Goal: Book appointment/travel/reservation

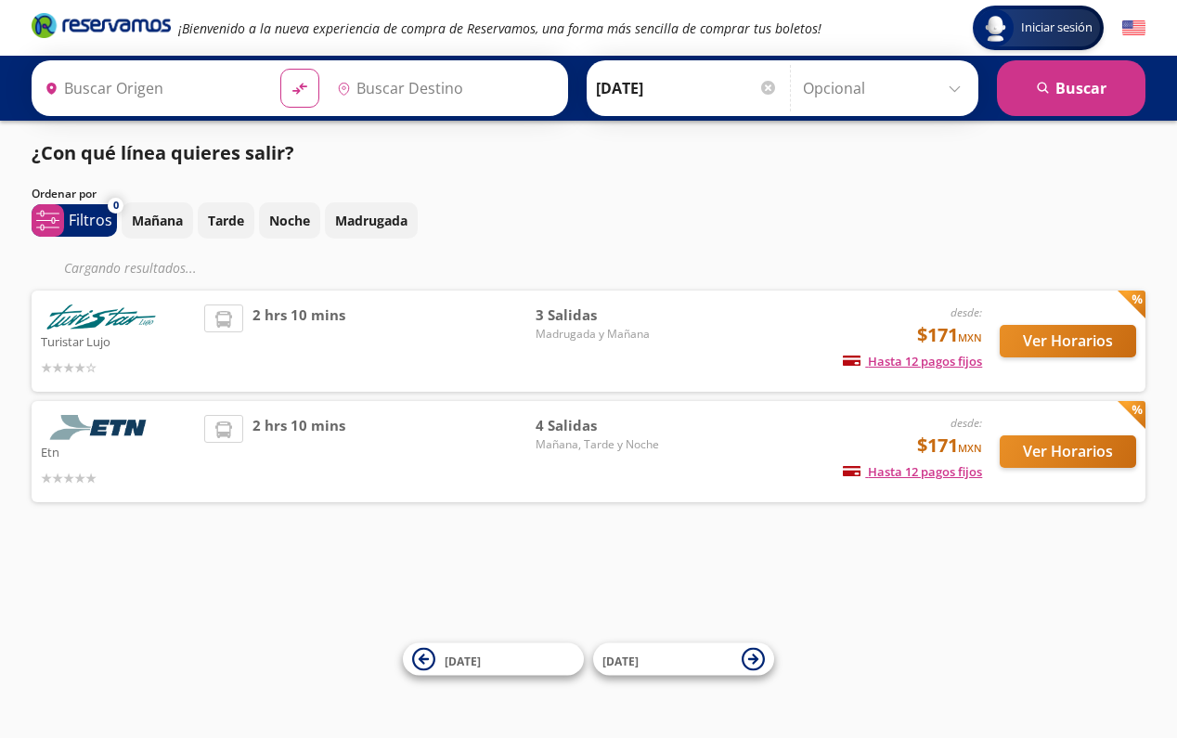
type input "Toluca, [GEOGRAPHIC_DATA]"
type input "[GEOGRAPHIC_DATA], [GEOGRAPHIC_DATA]"
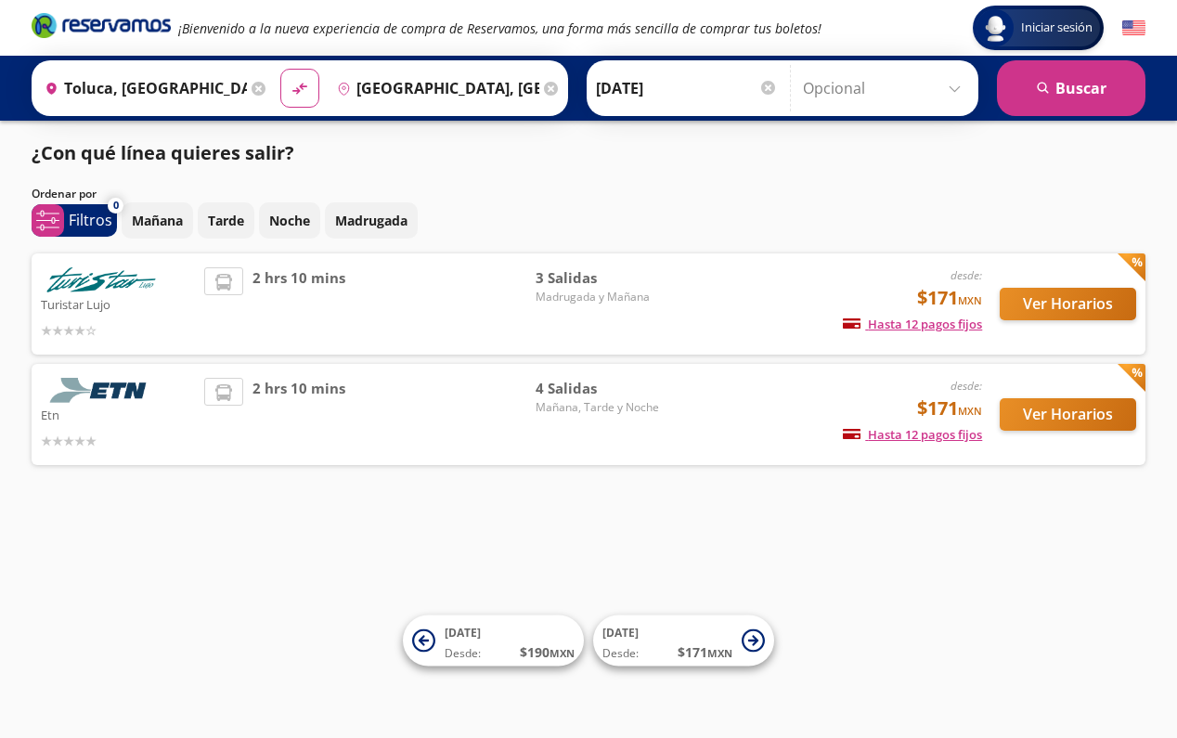
click at [1044, 306] on button "Ver Horarios" at bounding box center [1067, 304] width 136 height 32
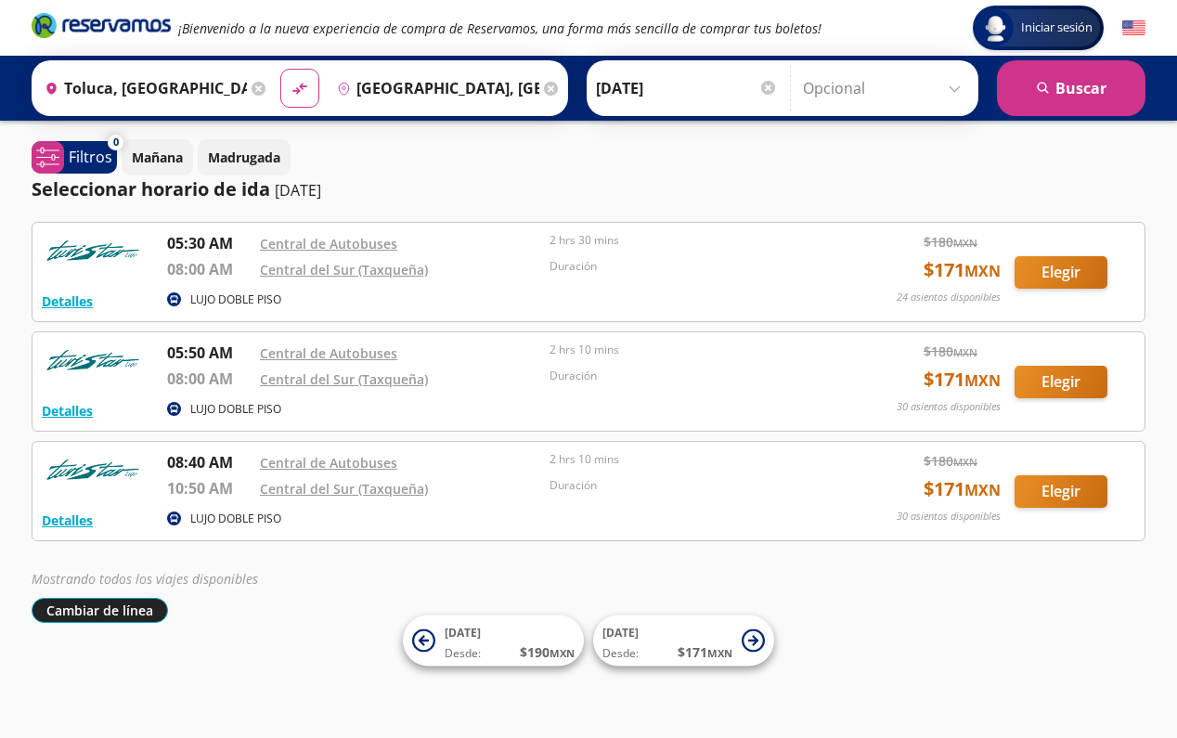
click at [135, 609] on button "Cambiar de línea" at bounding box center [100, 610] width 136 height 25
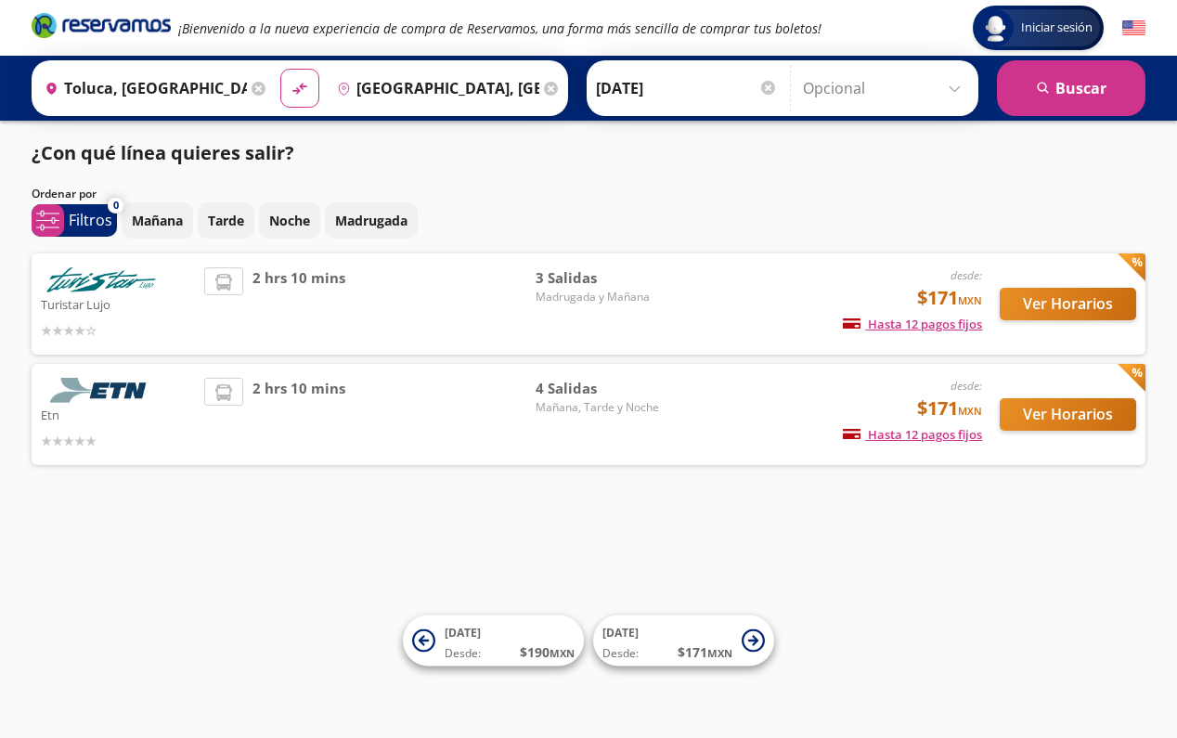
click at [845, 396] on div "desde: $171 MXN Hasta 12 pagos fijos Pagos fijos en compras mayores a $30 MXN, …" at bounding box center [828, 414] width 307 height 73
click at [1048, 416] on button "Ver Horarios" at bounding box center [1067, 414] width 136 height 32
